Goal: Transaction & Acquisition: Purchase product/service

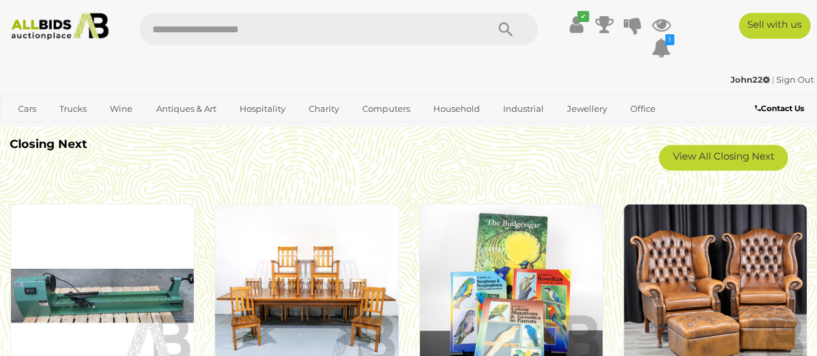
scroll to position [1001, 0]
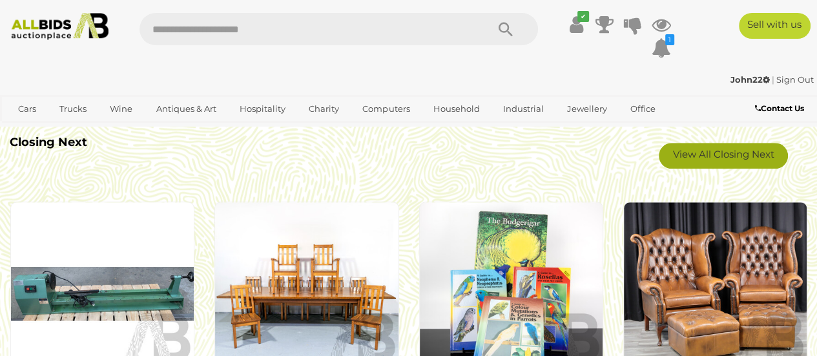
click at [740, 151] on link "View All Closing Next" at bounding box center [723, 156] width 129 height 26
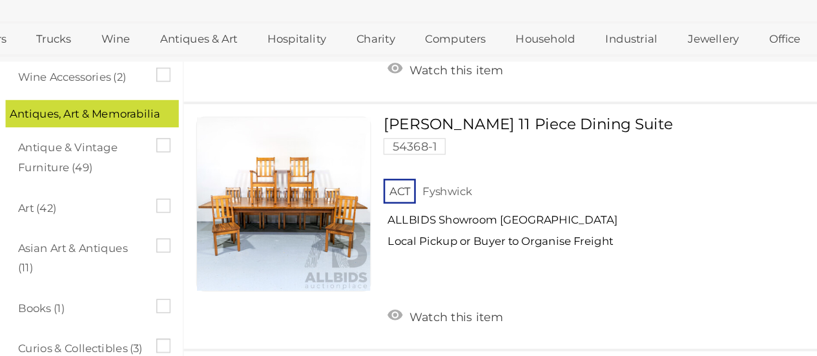
scroll to position [457, 0]
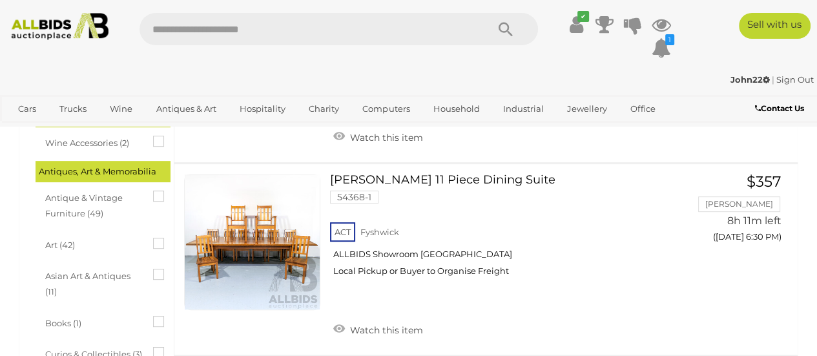
click at [253, 231] on link at bounding box center [252, 242] width 136 height 136
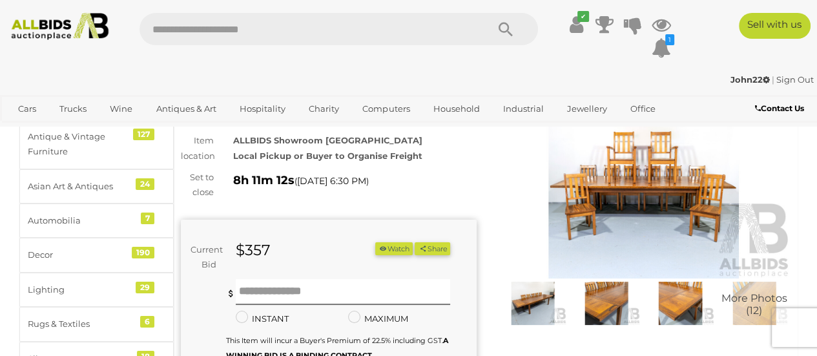
scroll to position [99, 0]
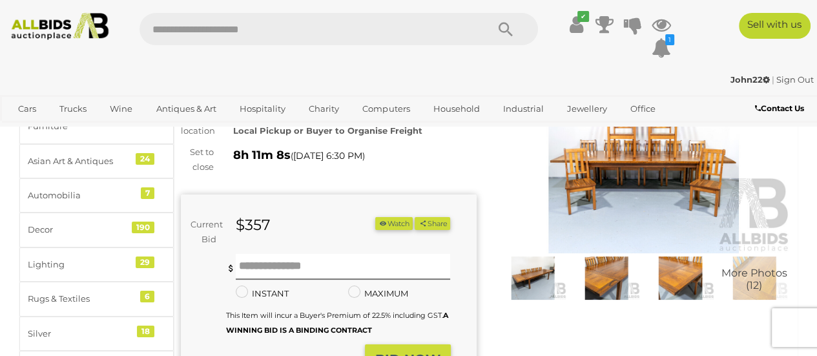
click at [670, 271] on img at bounding box center [680, 277] width 67 height 43
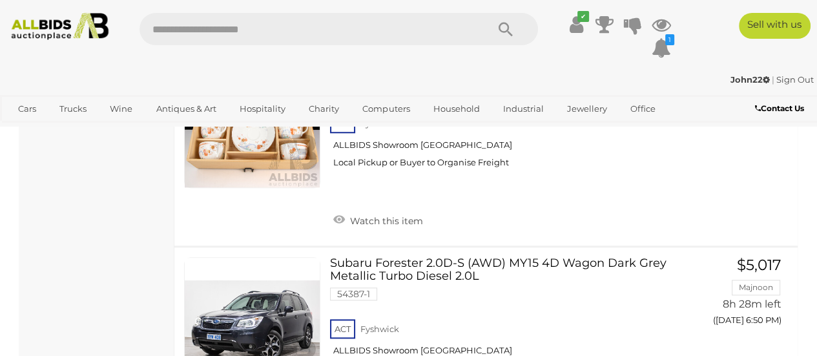
scroll to position [9136, 0]
click at [377, 257] on link "Subaru Forester 2.0D-S (AWD) MY15 4D Wagon Dark Grey Metallic Turbo Diesel 2.0L…" at bounding box center [512, 320] width 344 height 126
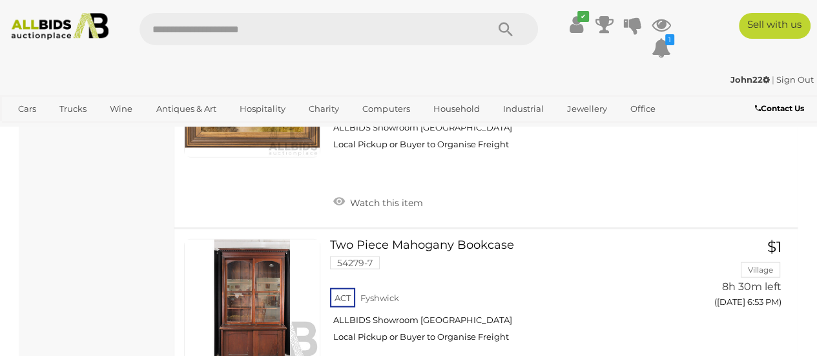
scroll to position [10594, 0]
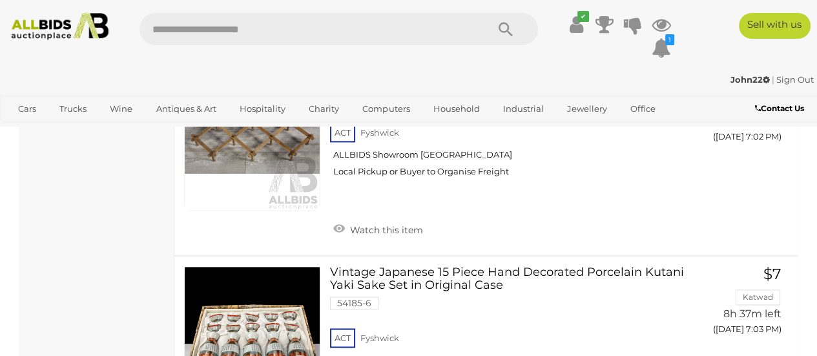
scroll to position [17889, 0]
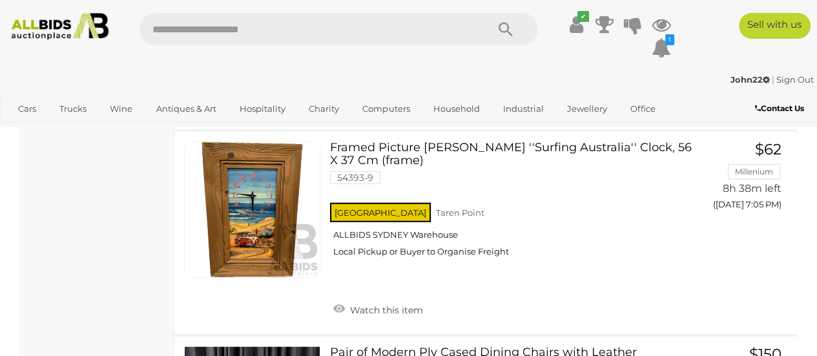
scroll to position [19248, 0]
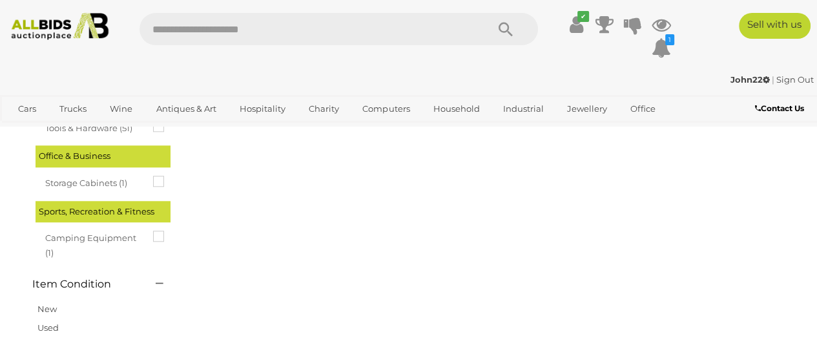
scroll to position [66, 0]
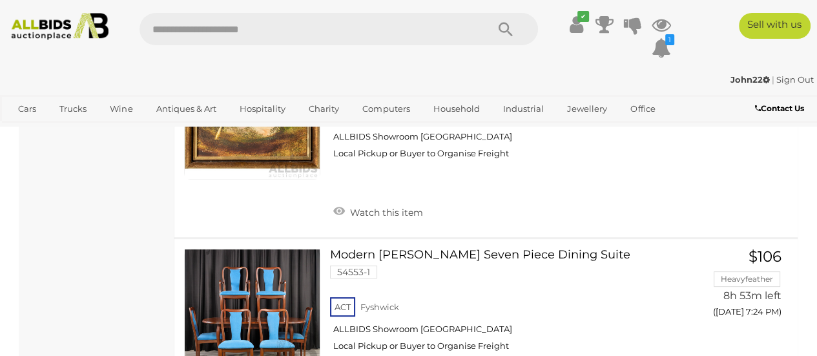
scroll to position [12455, 0]
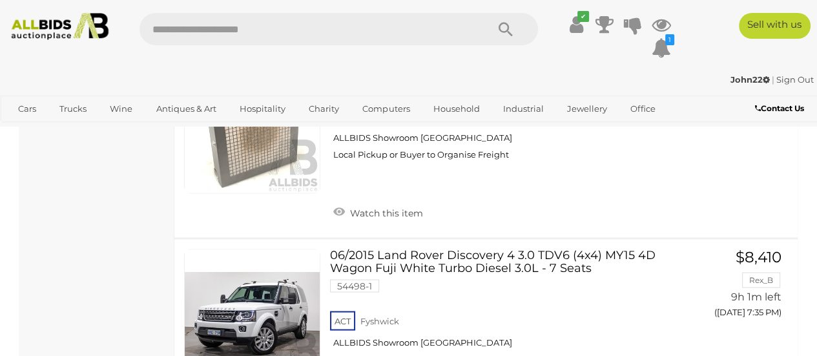
scroll to position [18295, 0]
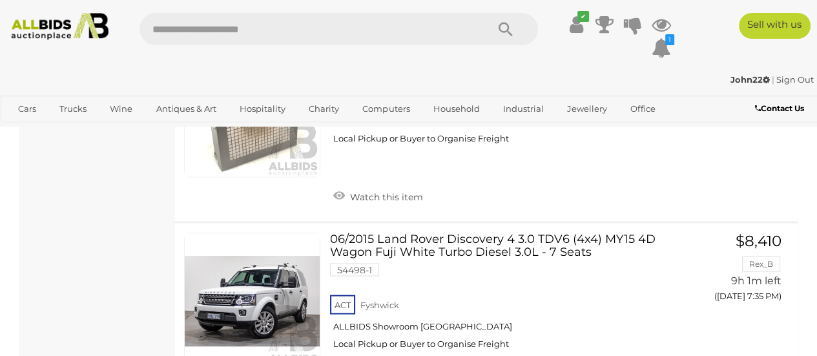
click at [355, 233] on link "06/2015 Land Rover Discovery 4 3.0 TDV6 (4x4) MY15 4D Wagon Fuji White Turbo Di…" at bounding box center [512, 296] width 344 height 126
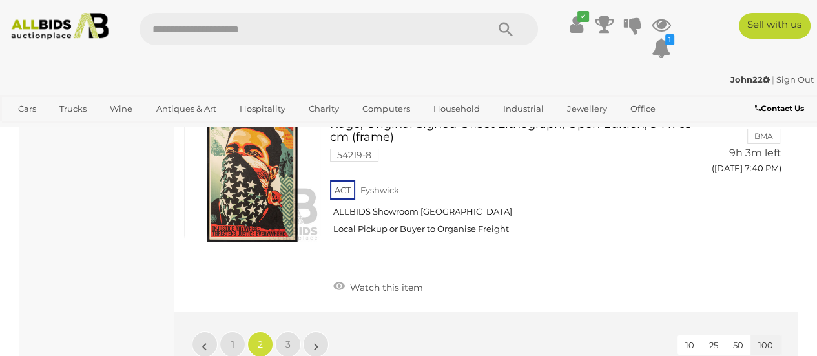
scroll to position [20259, 0]
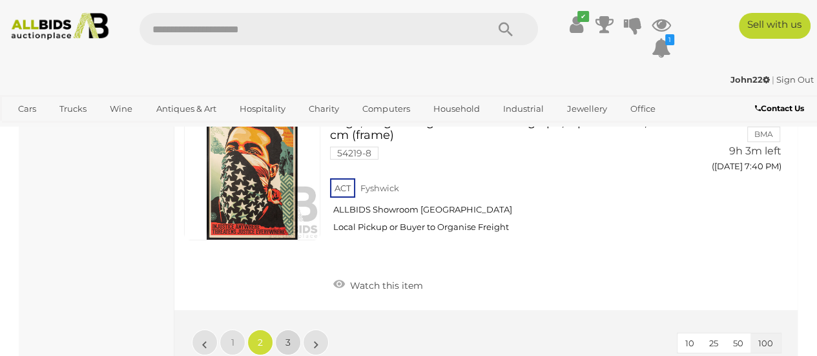
click at [287, 337] on span "3" at bounding box center [288, 343] width 5 height 12
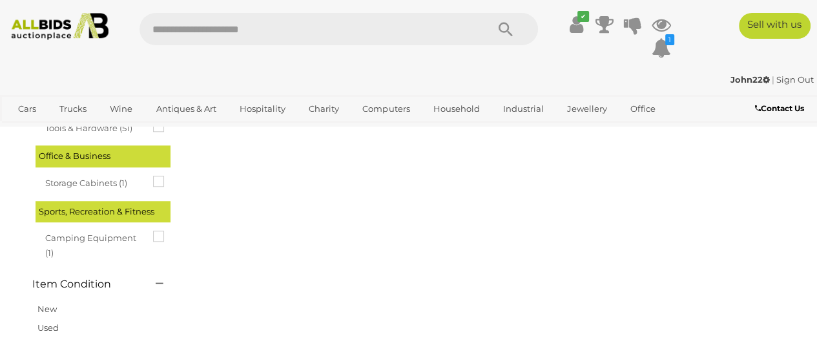
scroll to position [66, 0]
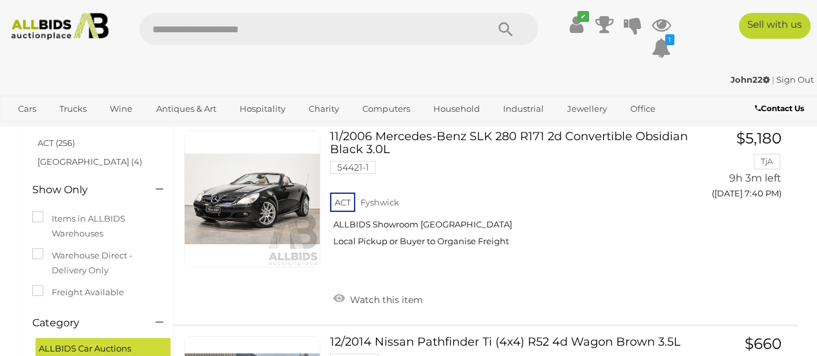
scroll to position [76, 0]
click at [348, 147] on link "11/2006 Mercedes-Benz SLK 280 R171 2d Convertible Obsidian Black 3.0L 54421-1 A…" at bounding box center [512, 193] width 344 height 126
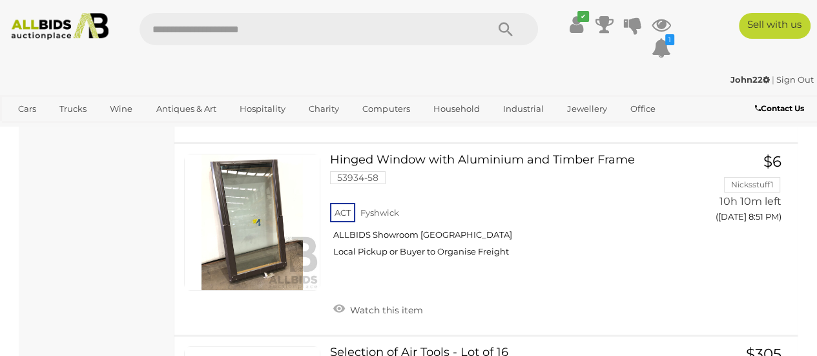
scroll to position [8208, 0]
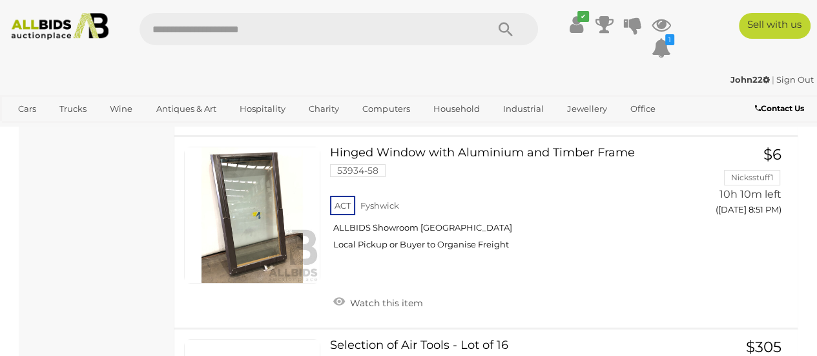
click at [316, 152] on link at bounding box center [252, 215] width 136 height 136
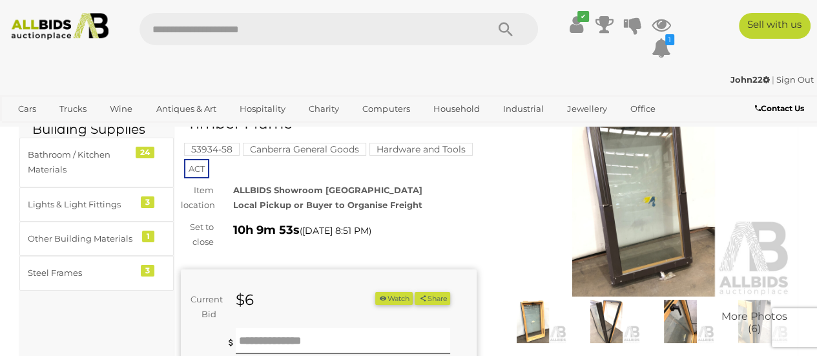
scroll to position [34, 0]
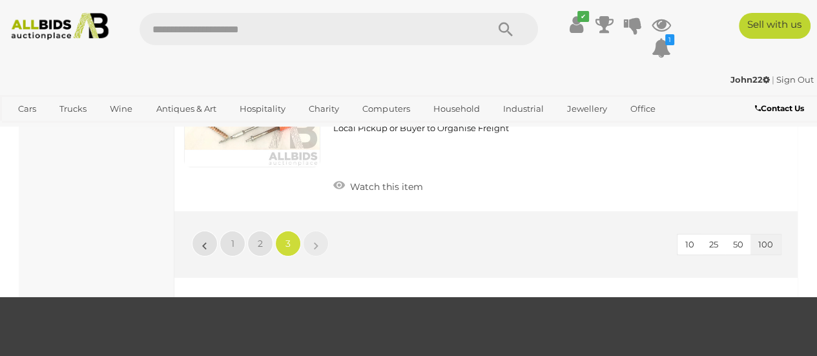
scroll to position [11802, 0]
